Goal: Information Seeking & Learning: Learn about a topic

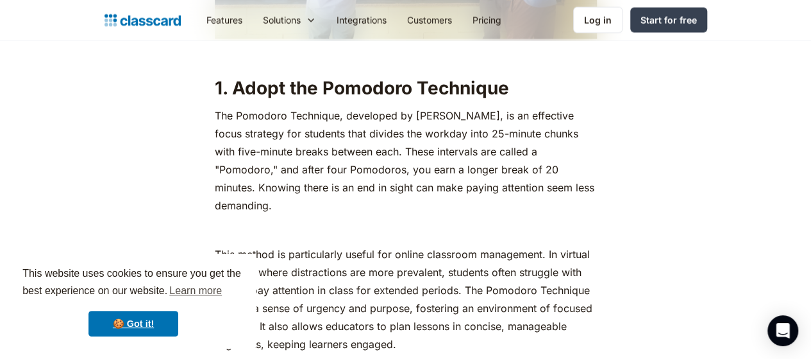
scroll to position [1154, 0]
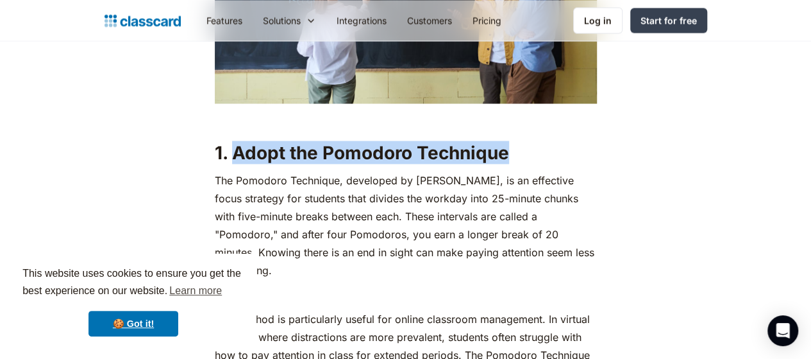
drag, startPoint x: 224, startPoint y: 102, endPoint x: 511, endPoint y: 106, distance: 286.1
click at [511, 140] on h2 "1. Adopt the Pomodoro Technique" at bounding box center [406, 151] width 382 height 23
copy strong "Adopt the Pomodoro Technique"
drag, startPoint x: 207, startPoint y: 126, endPoint x: 504, endPoint y: 198, distance: 306.0
click at [504, 198] on p "The Pomodoro Technique, developed by [PERSON_NAME], is an effective focus strat…" at bounding box center [406, 225] width 382 height 108
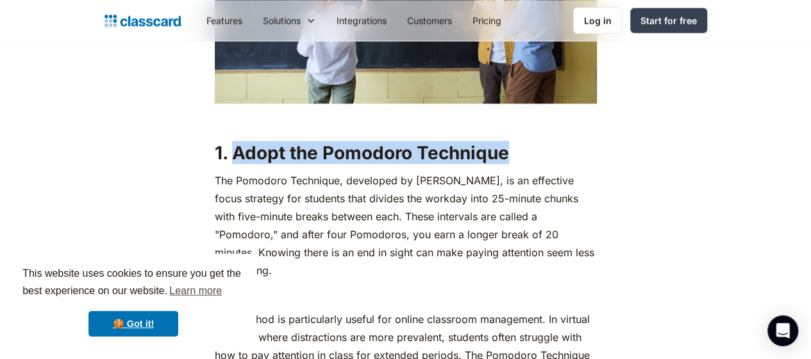
copy p "The Pomodoro Technique, developed by [PERSON_NAME], is an effective focus strat…"
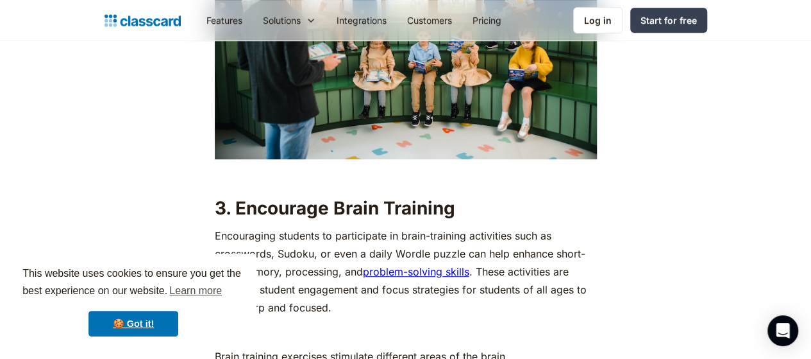
scroll to position [2758, 0]
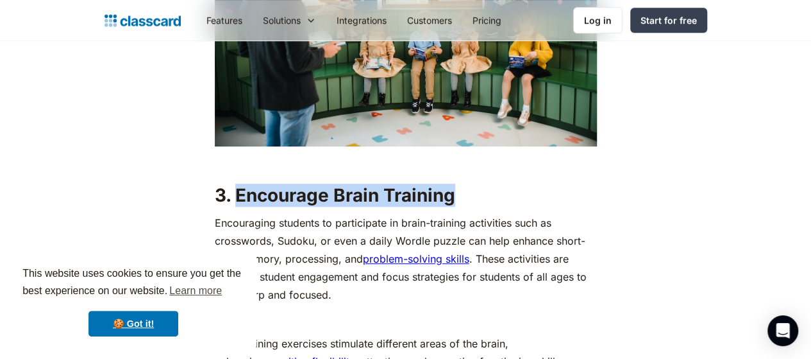
drag, startPoint x: 227, startPoint y: 130, endPoint x: 459, endPoint y: 142, distance: 231.8
click at [459, 183] on h2 "3. Encourage Brain Training ‍" at bounding box center [406, 194] width 382 height 23
copy strong "Encourage Brain Training"
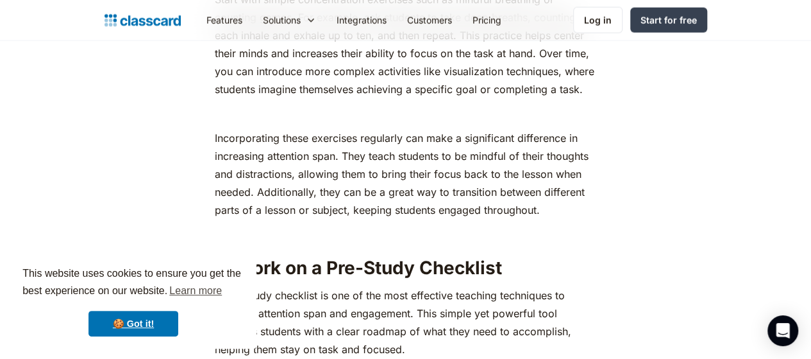
scroll to position [3848, 0]
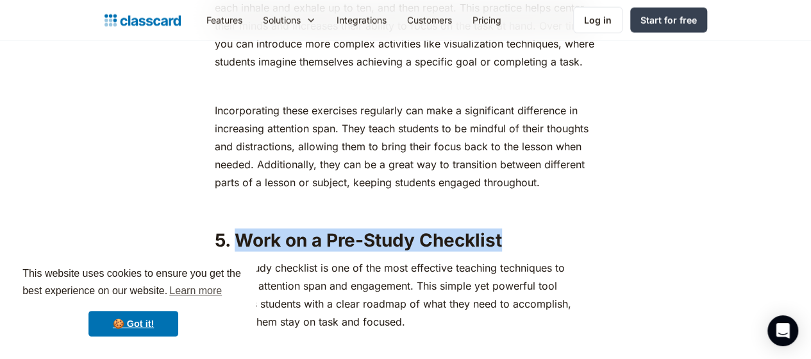
drag, startPoint x: 228, startPoint y: 170, endPoint x: 507, endPoint y: 174, distance: 279.0
click at [507, 228] on h2 "5. Work on a Pre-Study Checklist" at bounding box center [406, 239] width 382 height 23
copy strong "Work on a Pre-Study Checklist"
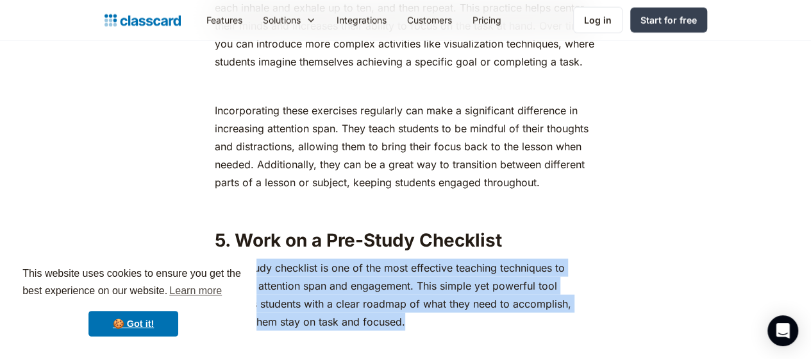
drag, startPoint x: 207, startPoint y: 197, endPoint x: 276, endPoint y: 251, distance: 87.8
click at [276, 258] on p "‍ A pre-study checklist is one of the most effective teaching techniques to inc…" at bounding box center [406, 294] width 382 height 72
copy p "A pre-study checklist is one of the most effective teaching techniques to incre…"
